Goal: Task Accomplishment & Management: Complete application form

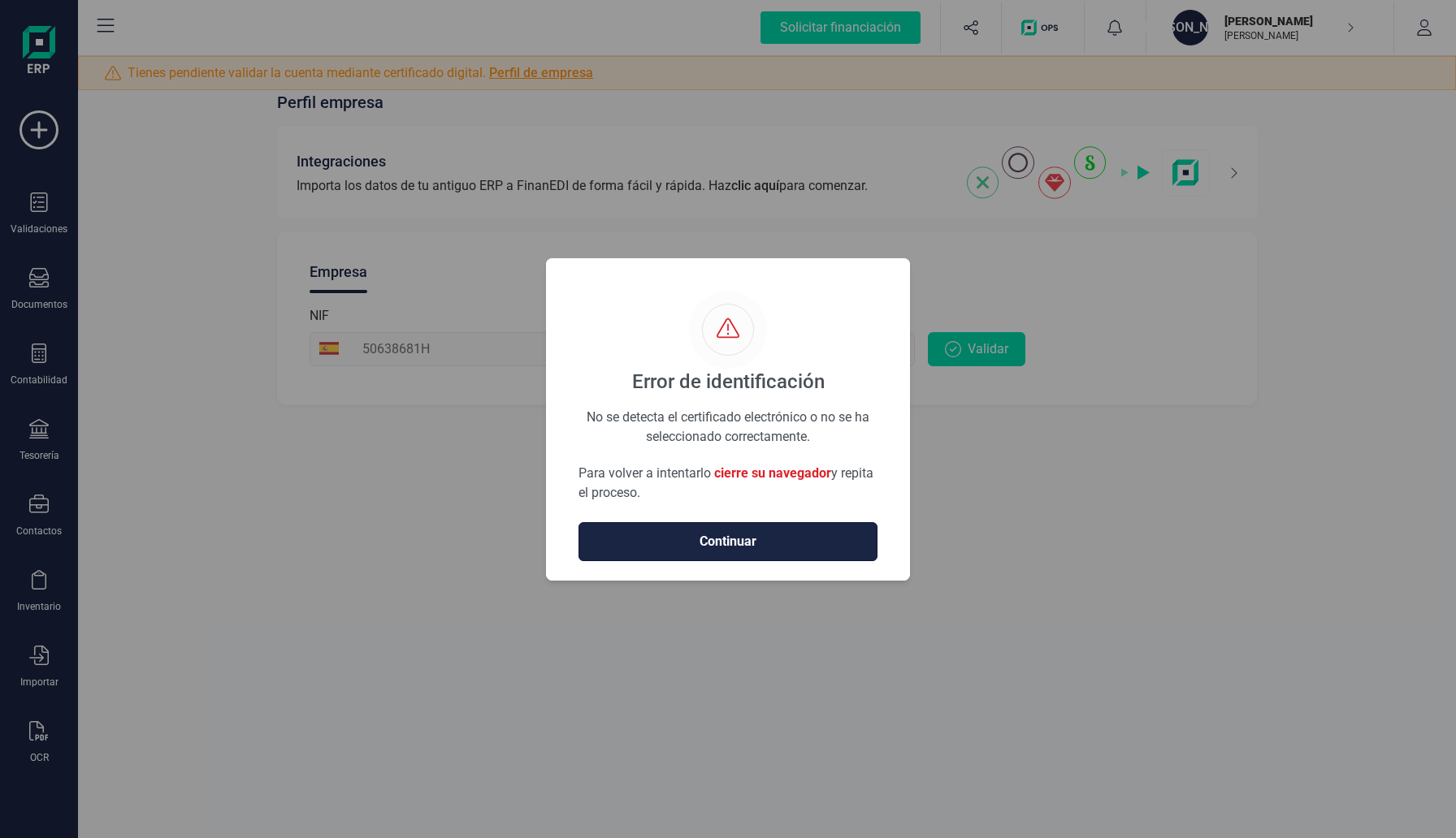
click at [748, 543] on span "Continuar" at bounding box center [727, 542] width 265 height 20
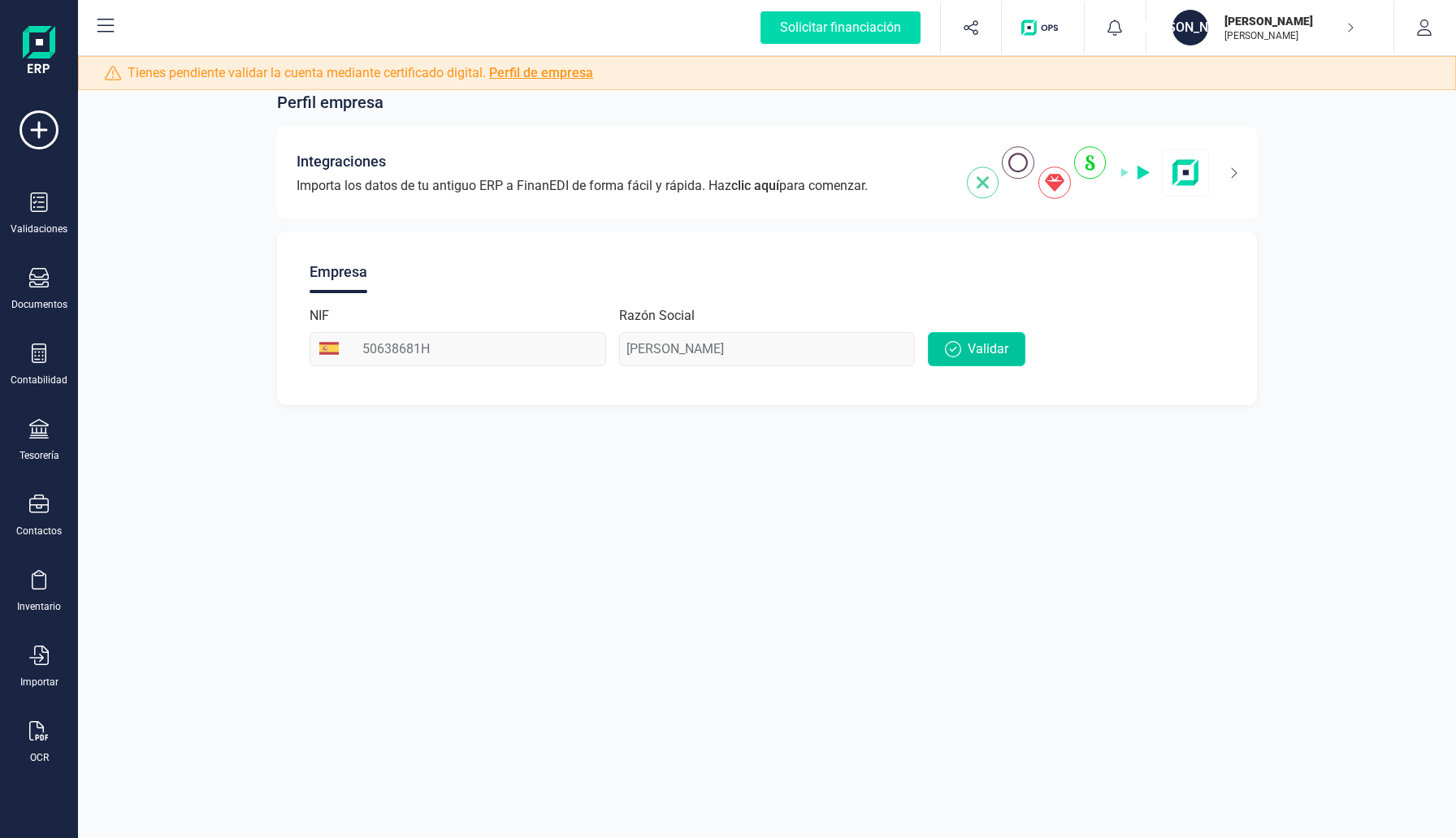
click at [978, 354] on span "Validar" at bounding box center [987, 349] width 40 height 20
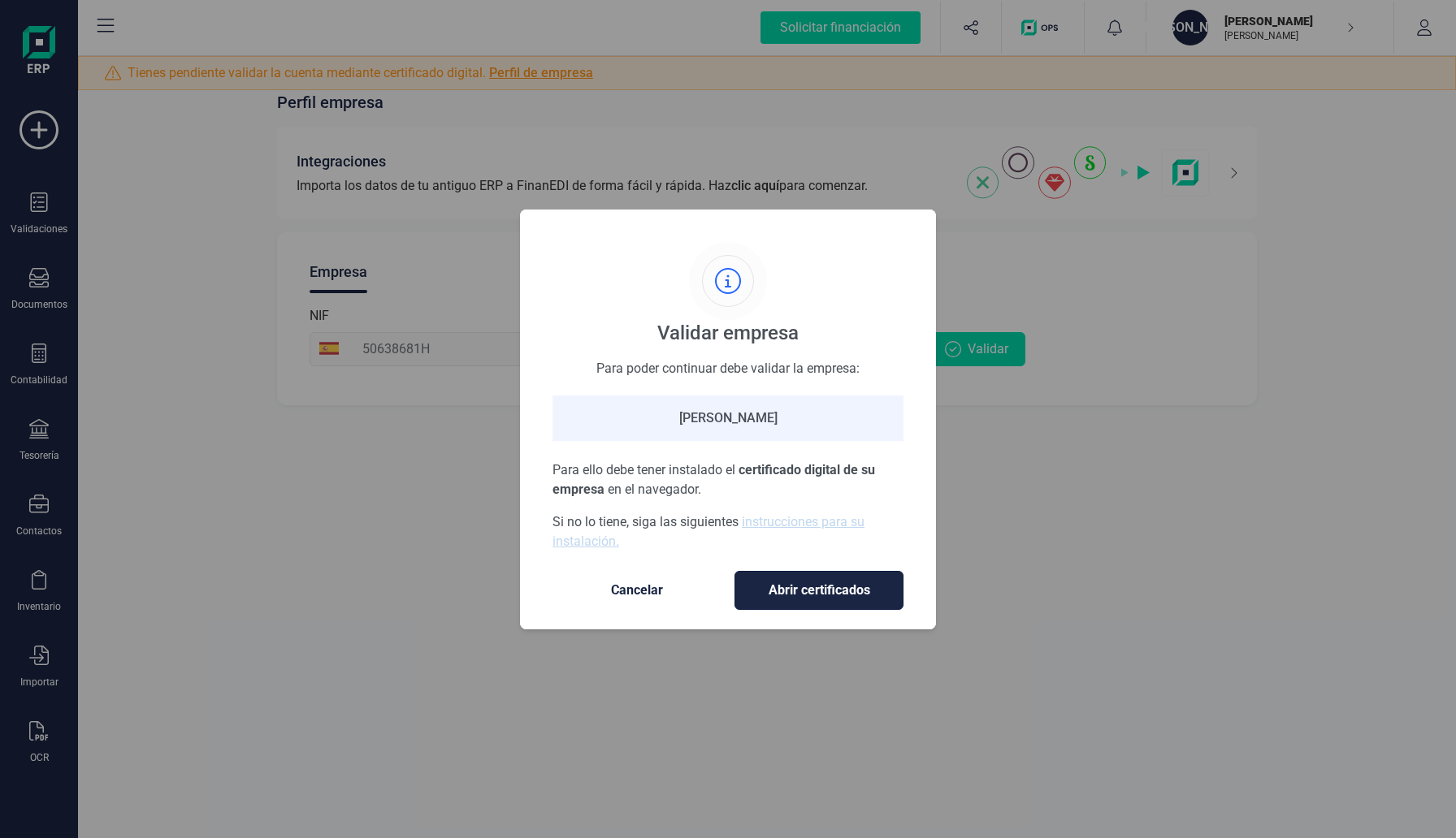
click at [831, 593] on span "Abrir certificados" at bounding box center [819, 590] width 135 height 20
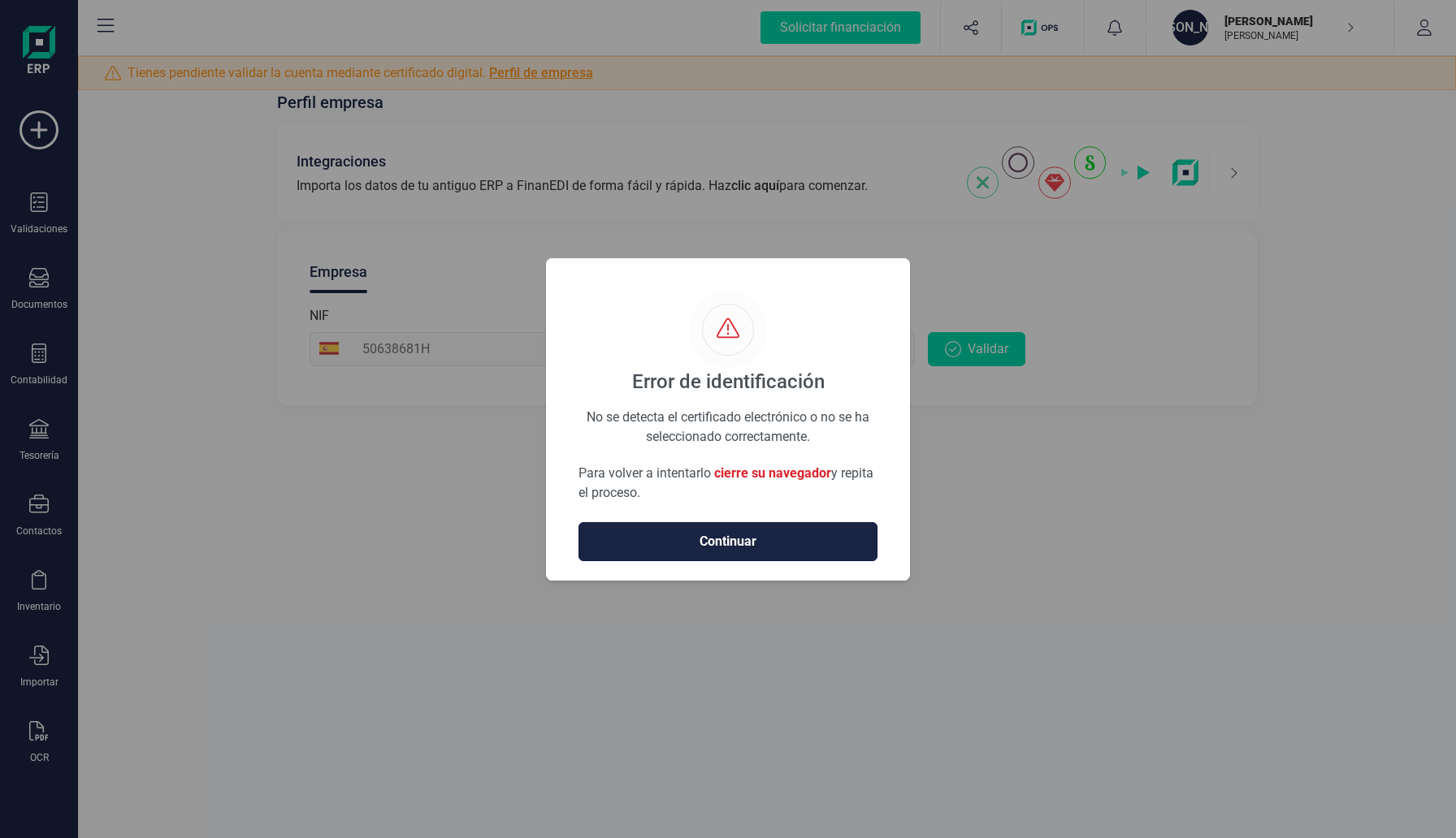
click at [805, 546] on span "Continuar" at bounding box center [727, 542] width 265 height 20
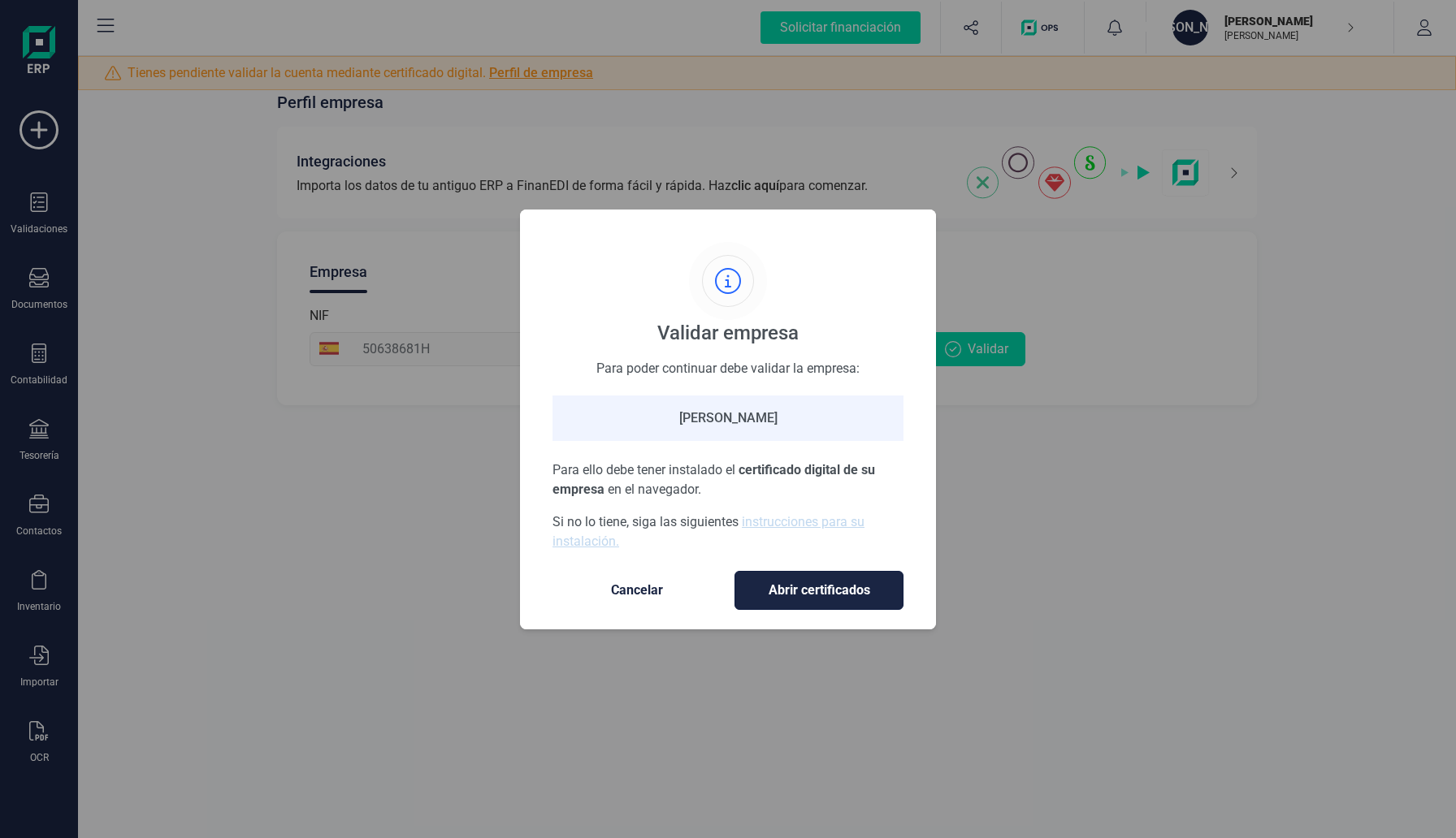
click at [835, 582] on span "Abrir certificados" at bounding box center [819, 590] width 135 height 20
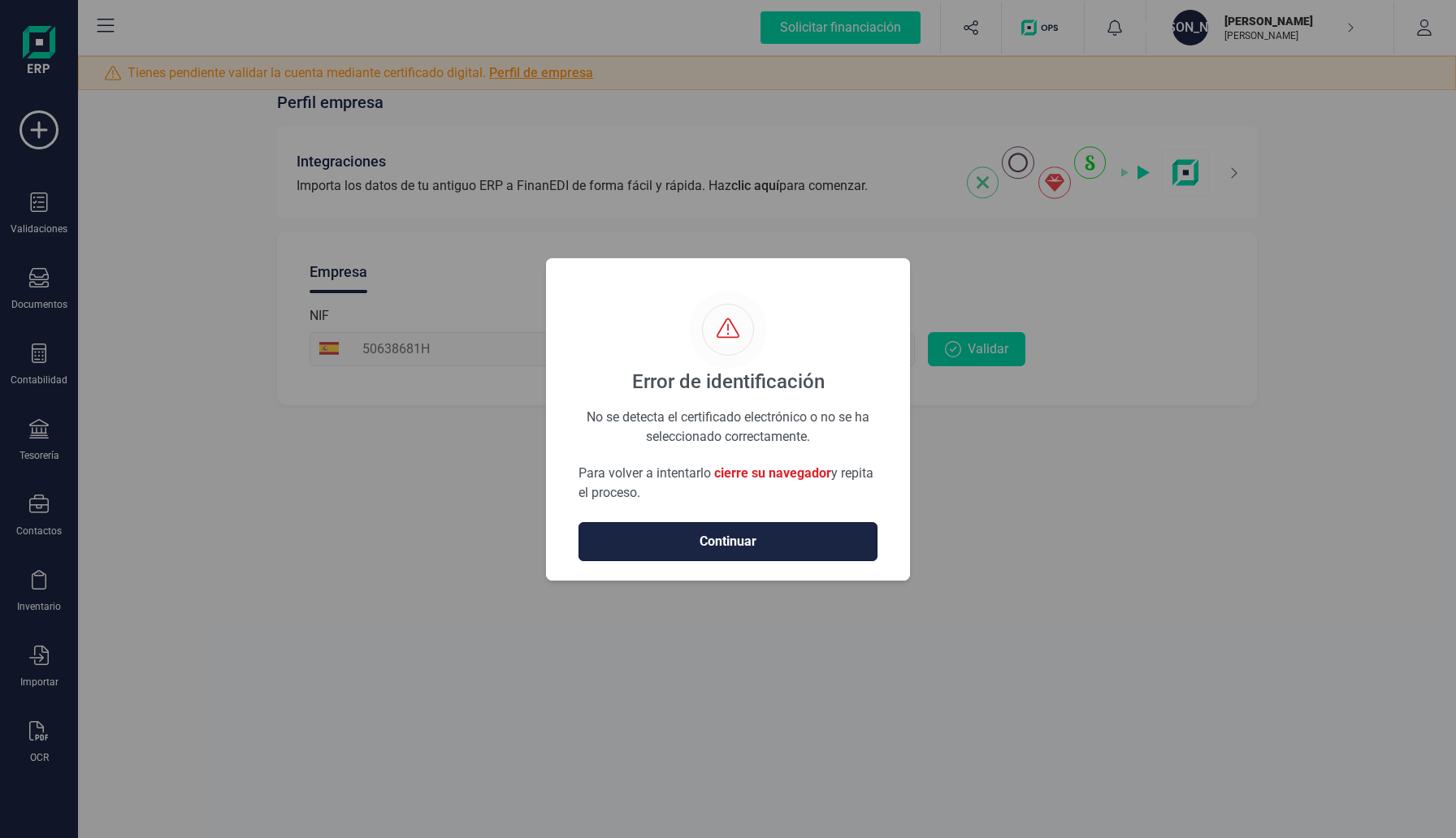
click at [799, 546] on span "Continuar" at bounding box center [727, 542] width 265 height 20
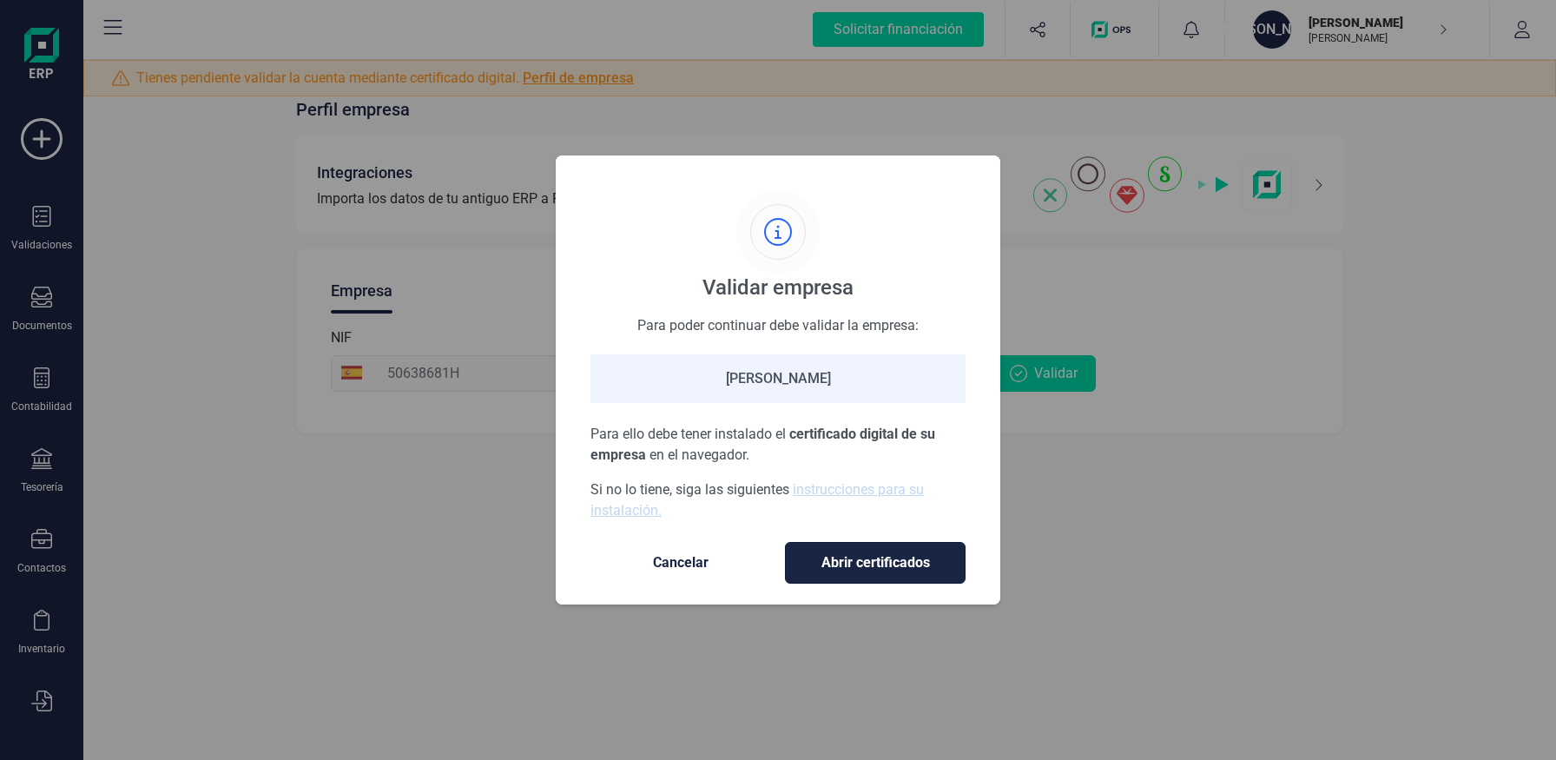
click at [885, 556] on span "Abrir certificados" at bounding box center [875, 562] width 144 height 21
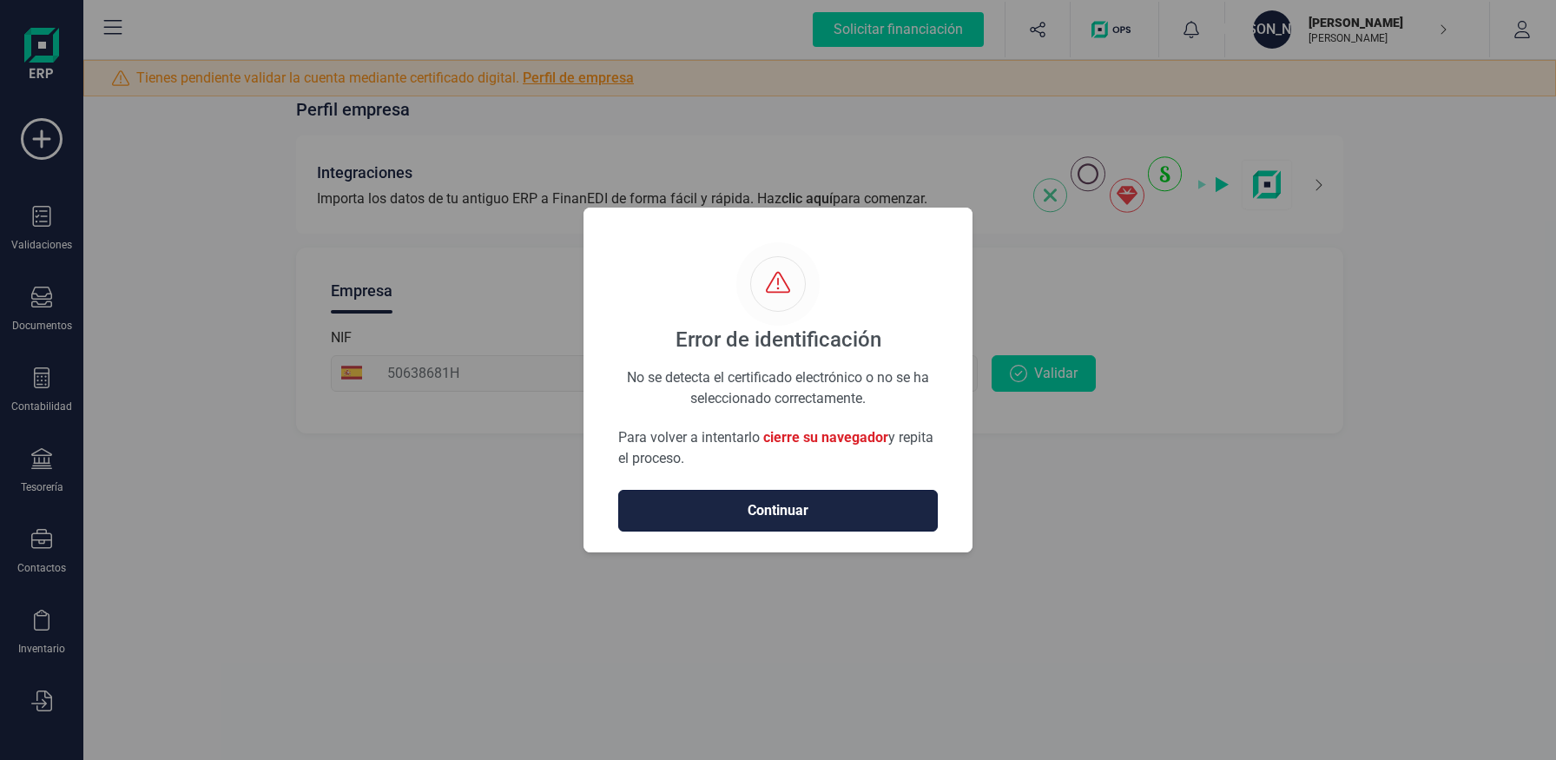
click at [866, 505] on span "Continuar" at bounding box center [777, 510] width 283 height 21
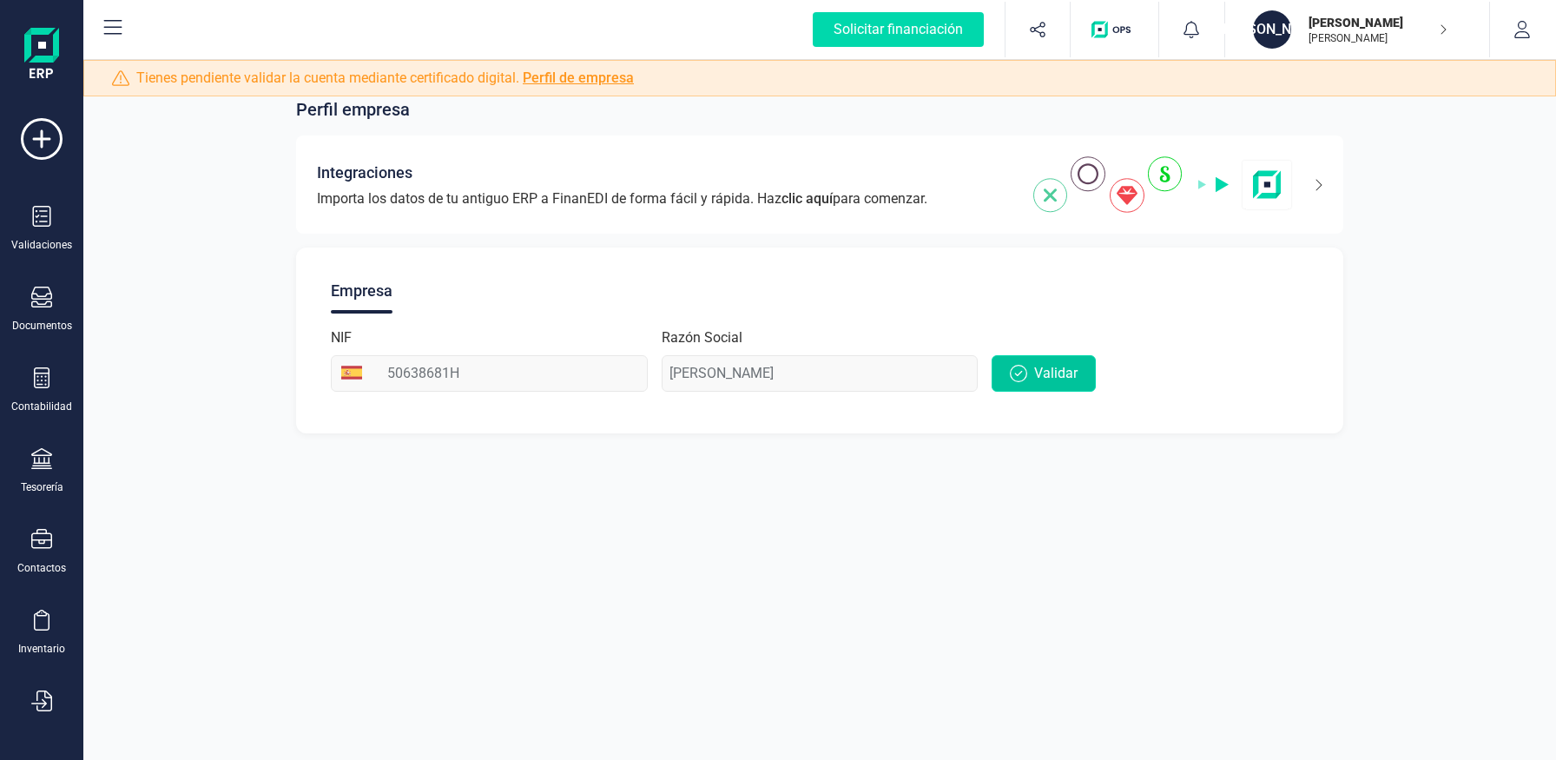
click at [1048, 365] on span "Validar" at bounding box center [1055, 373] width 43 height 21
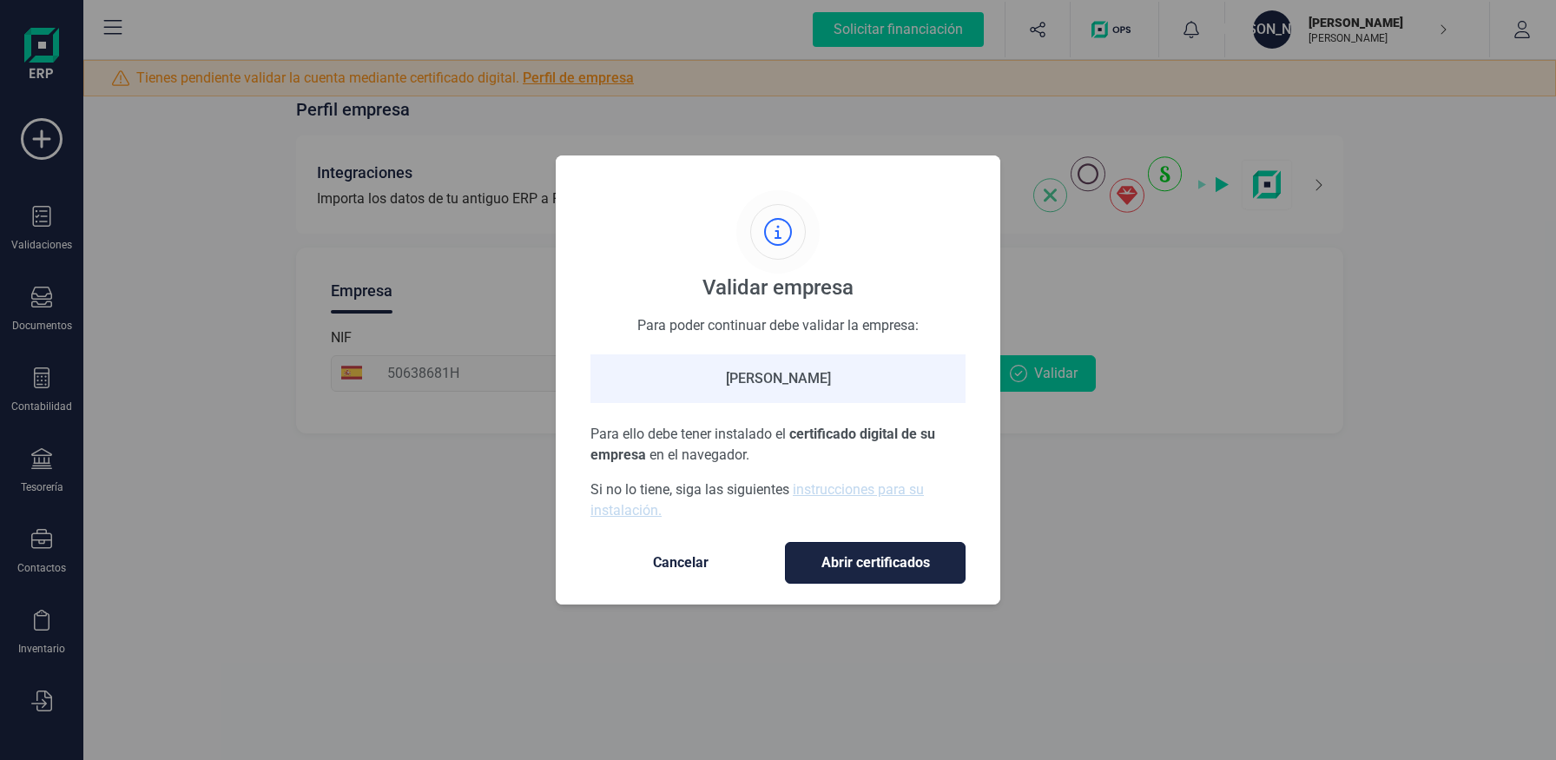
click at [857, 557] on span "Abrir certificados" at bounding box center [875, 562] width 144 height 21
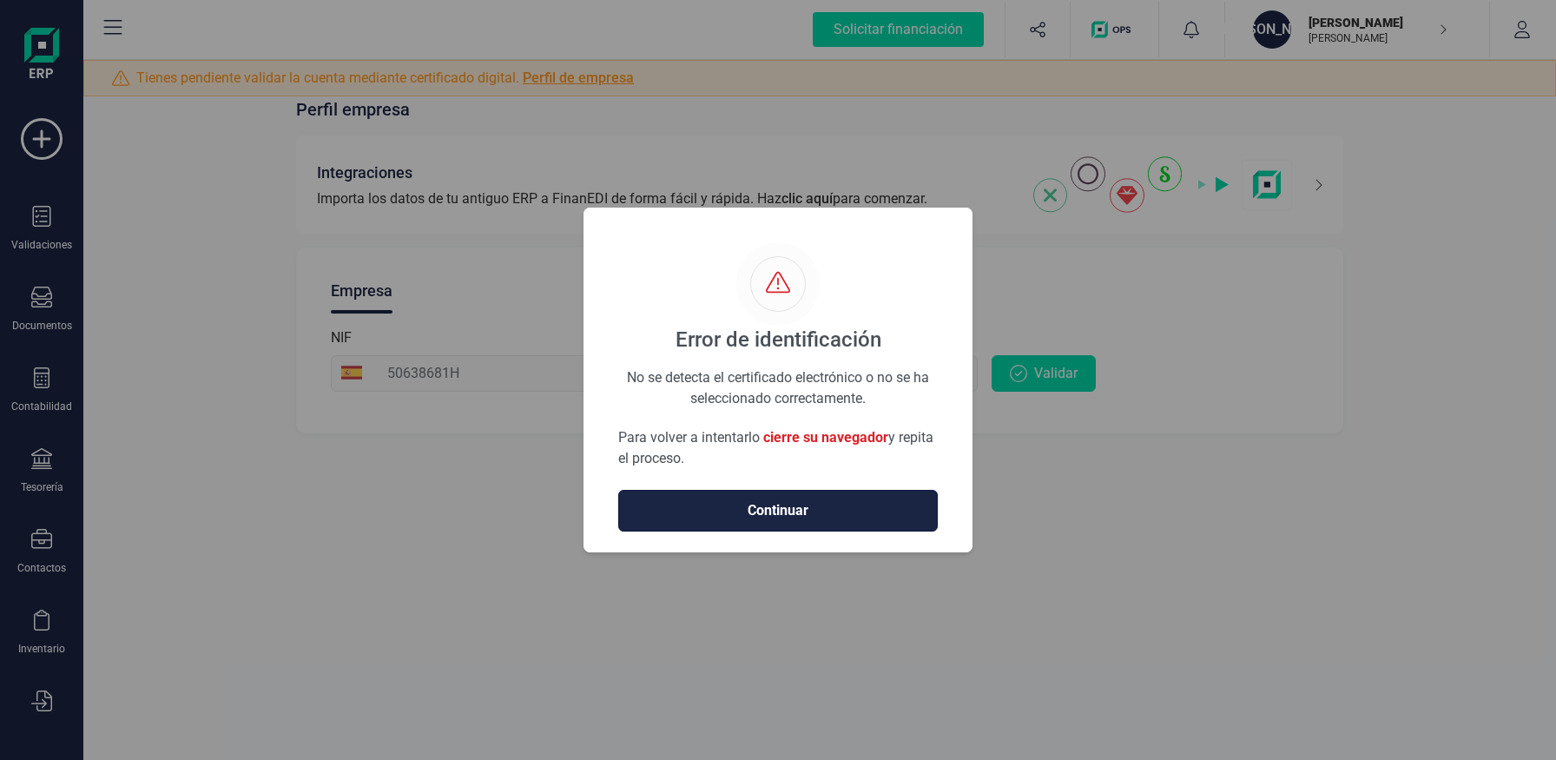
click at [872, 510] on span "Continuar" at bounding box center [777, 510] width 283 height 21
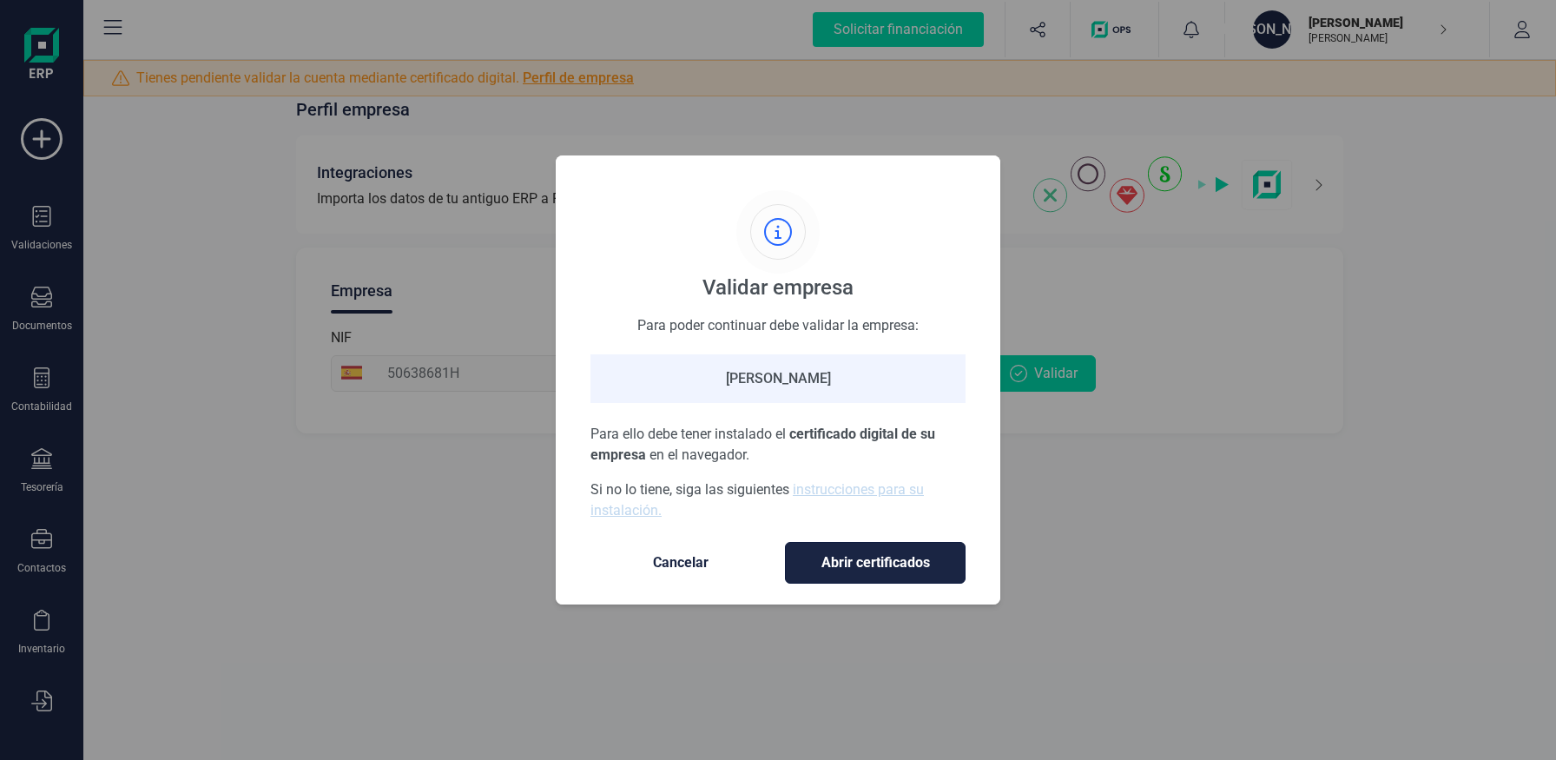
click at [857, 554] on span "Abrir certificados" at bounding box center [875, 562] width 144 height 21
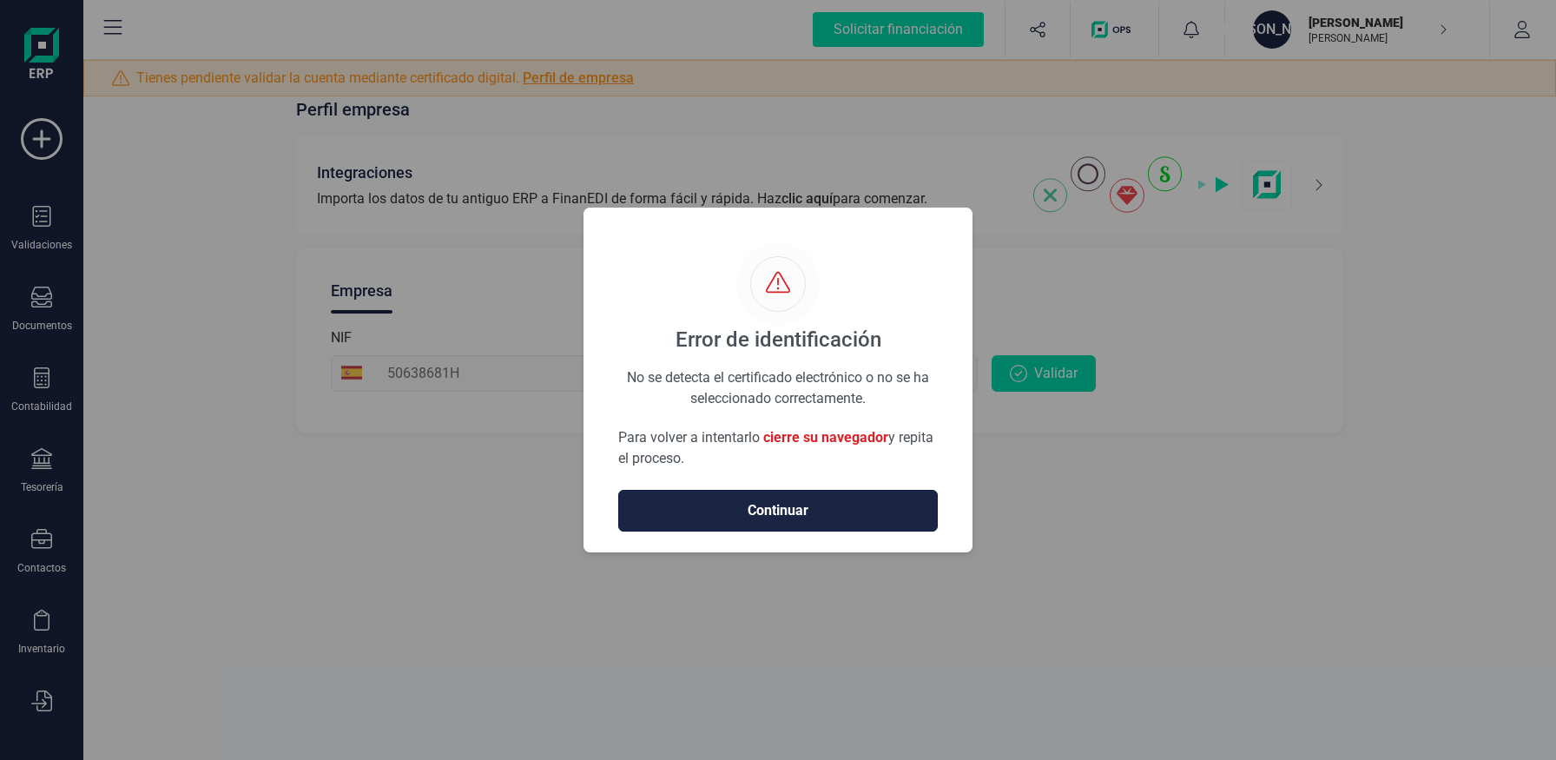
click at [817, 510] on span "Continuar" at bounding box center [777, 510] width 283 height 21
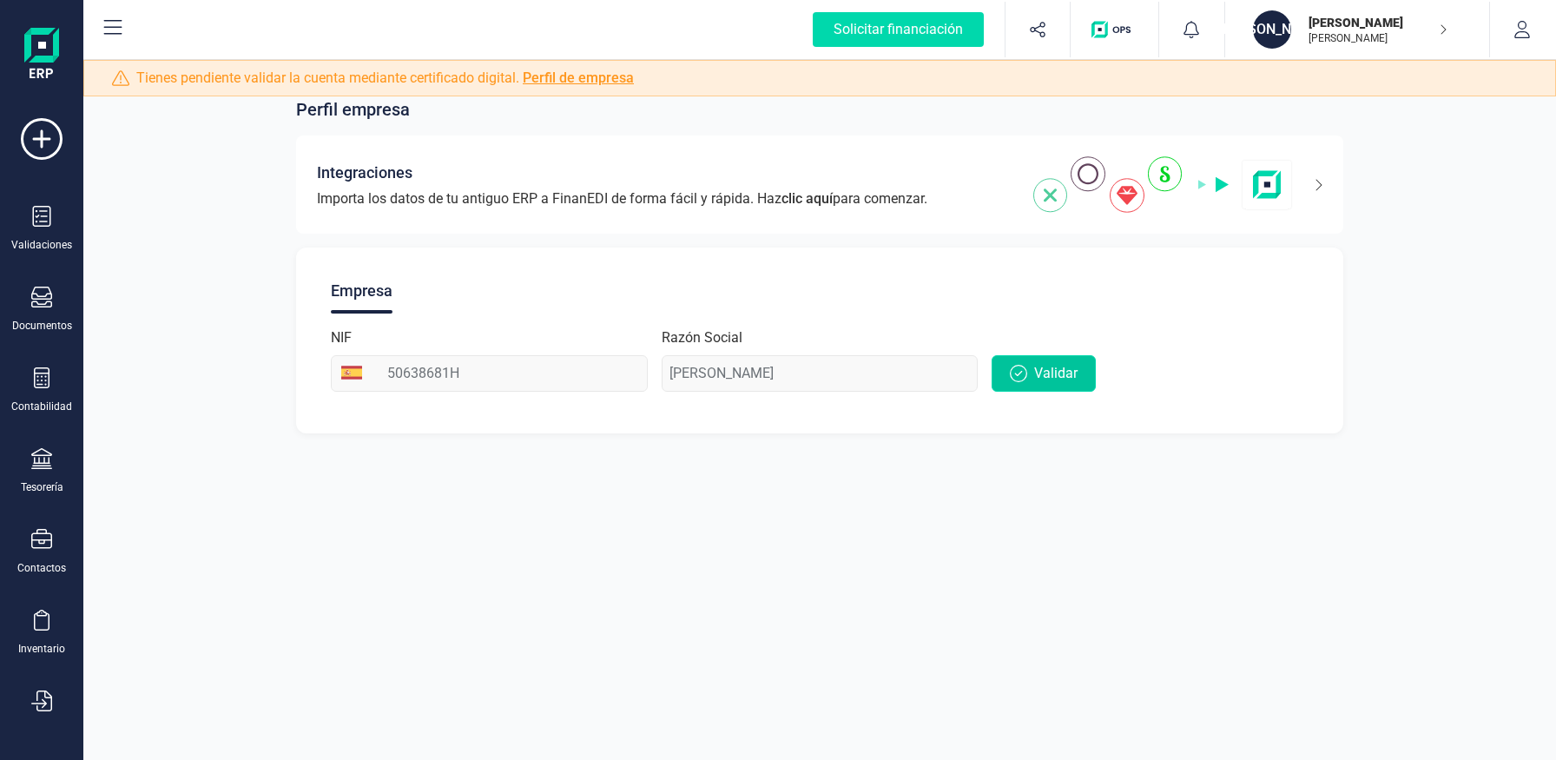
click at [1065, 387] on button "Validar" at bounding box center [1043, 373] width 104 height 36
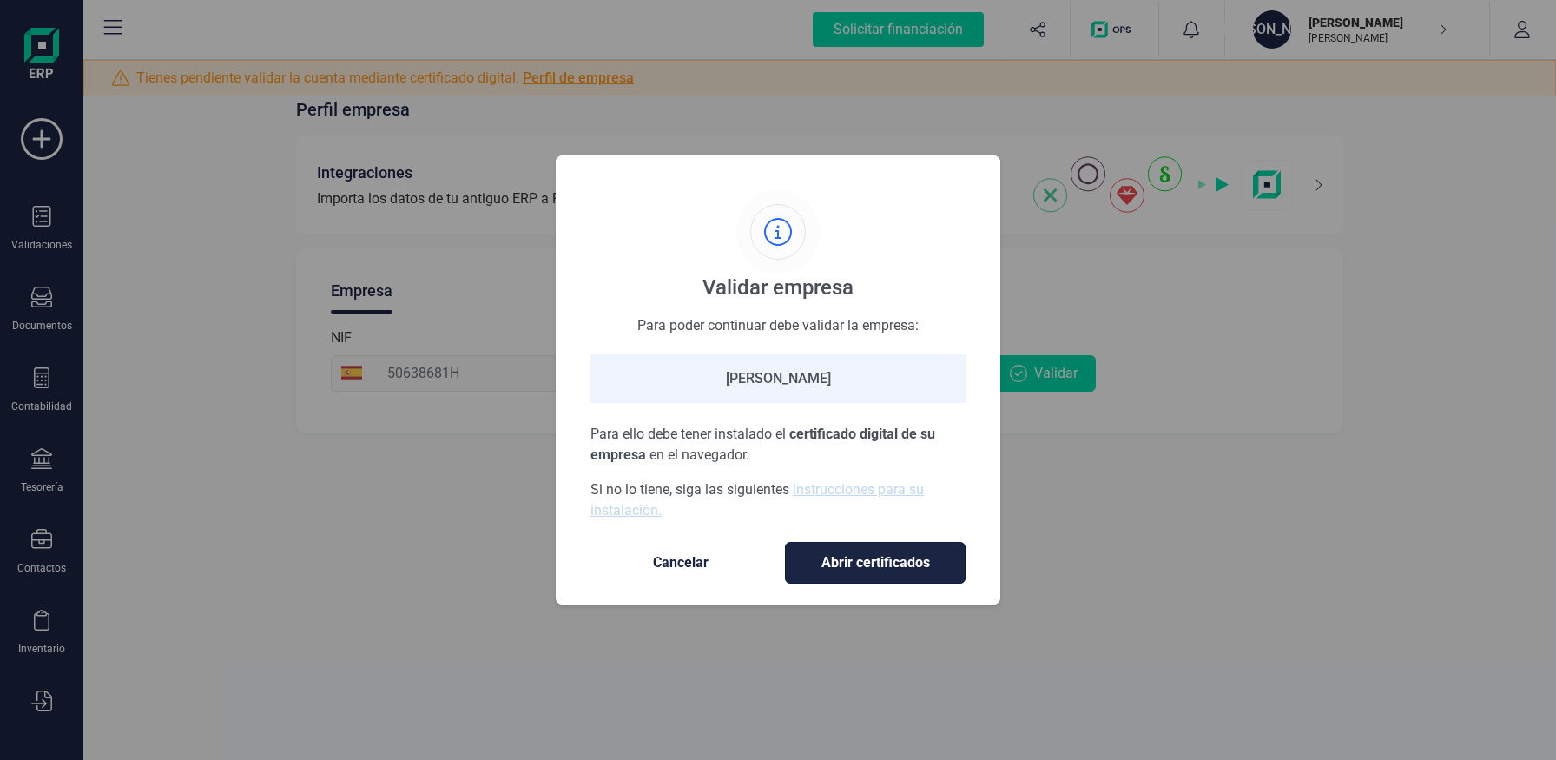
click at [922, 567] on span "Abrir certificados" at bounding box center [875, 562] width 144 height 21
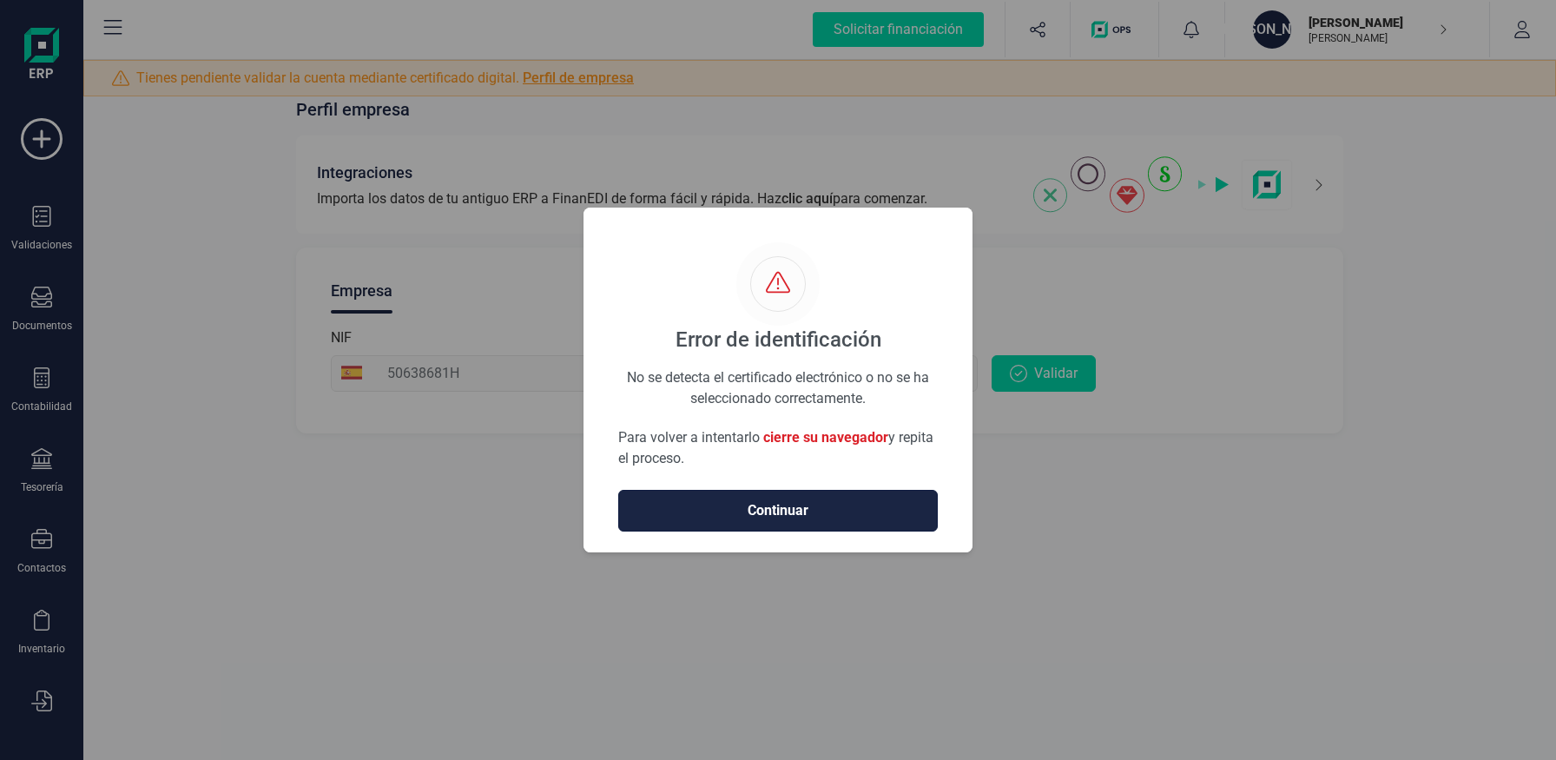
click at [851, 492] on button "Continuar" at bounding box center [777, 511] width 319 height 42
